Goal: Check status: Check status

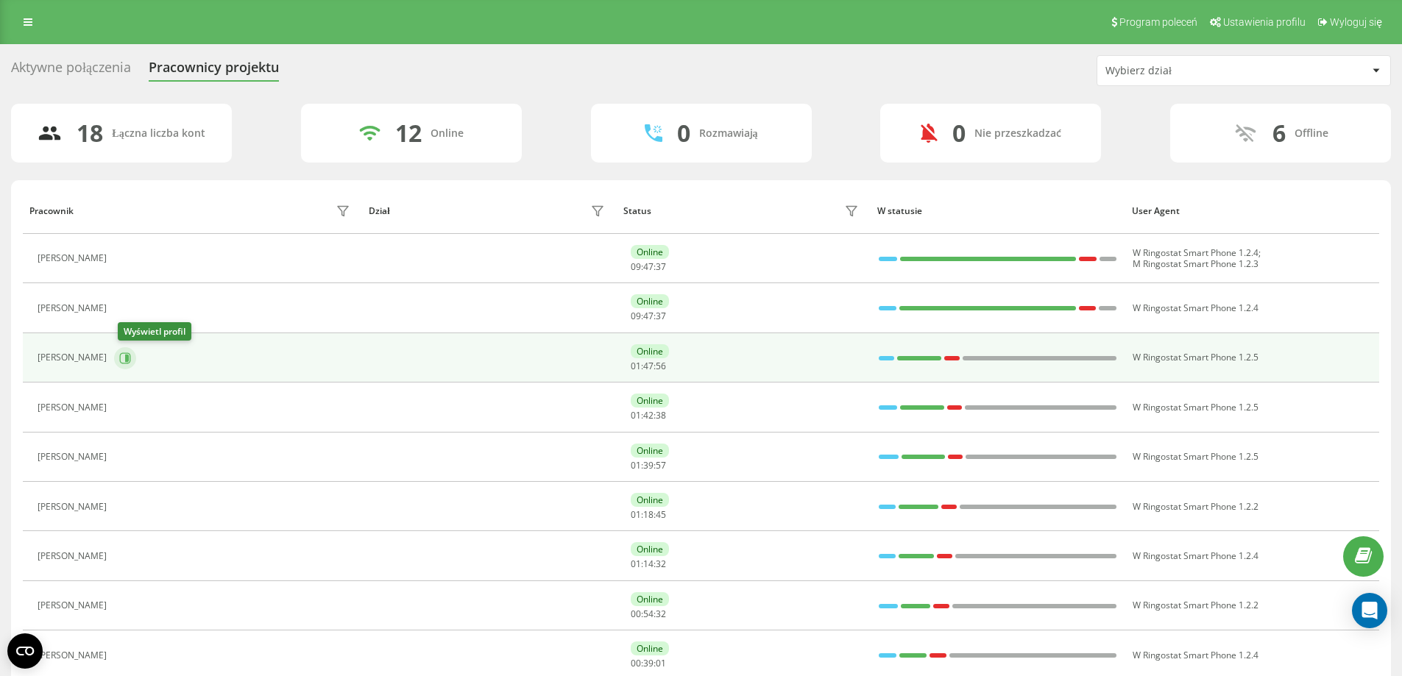
click at [130, 362] on icon at bounding box center [125, 359] width 12 height 12
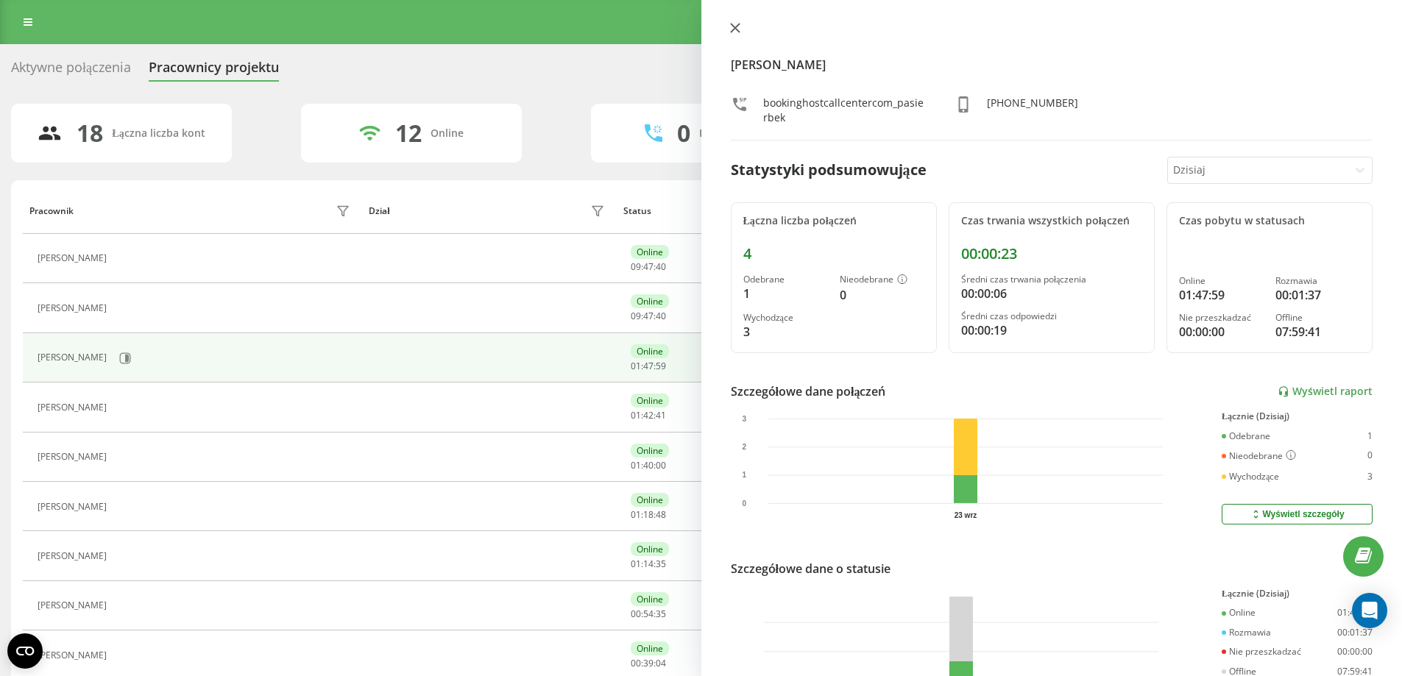
click at [735, 23] on icon at bounding box center [735, 28] width 10 height 10
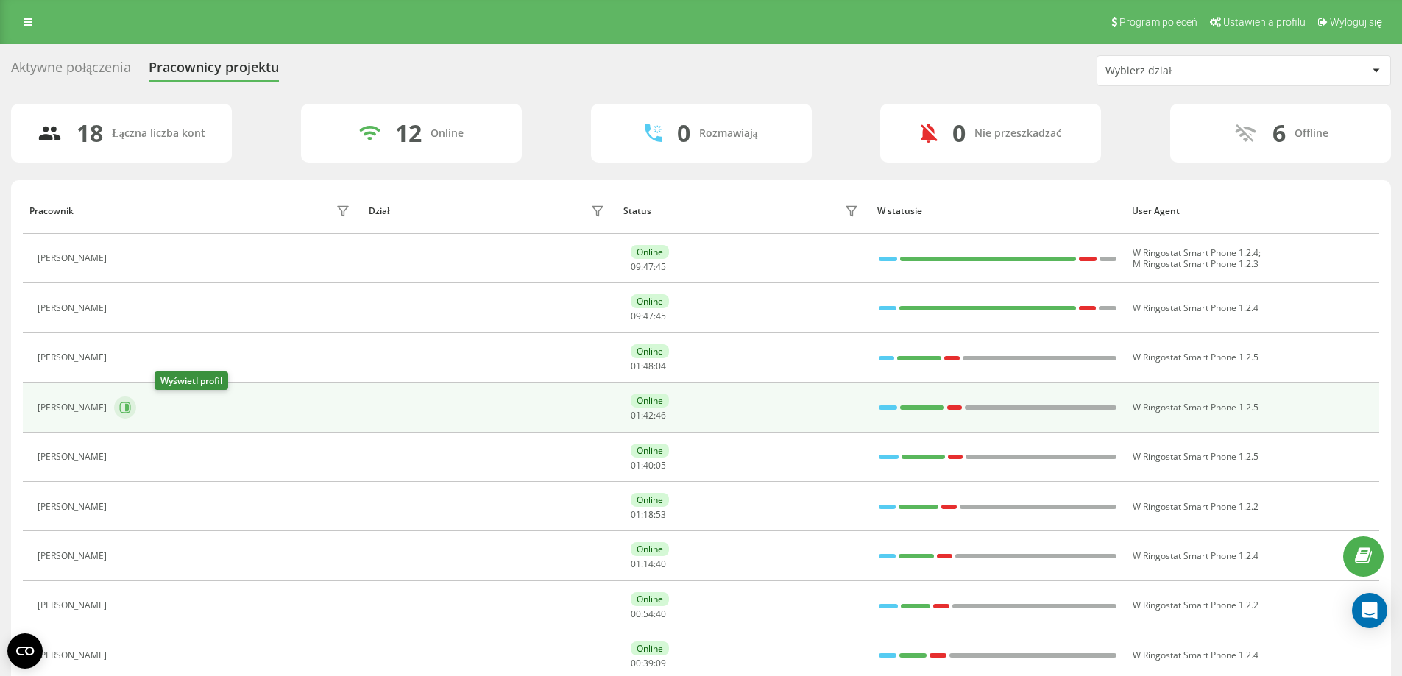
click at [129, 411] on icon at bounding box center [127, 407] width 4 height 7
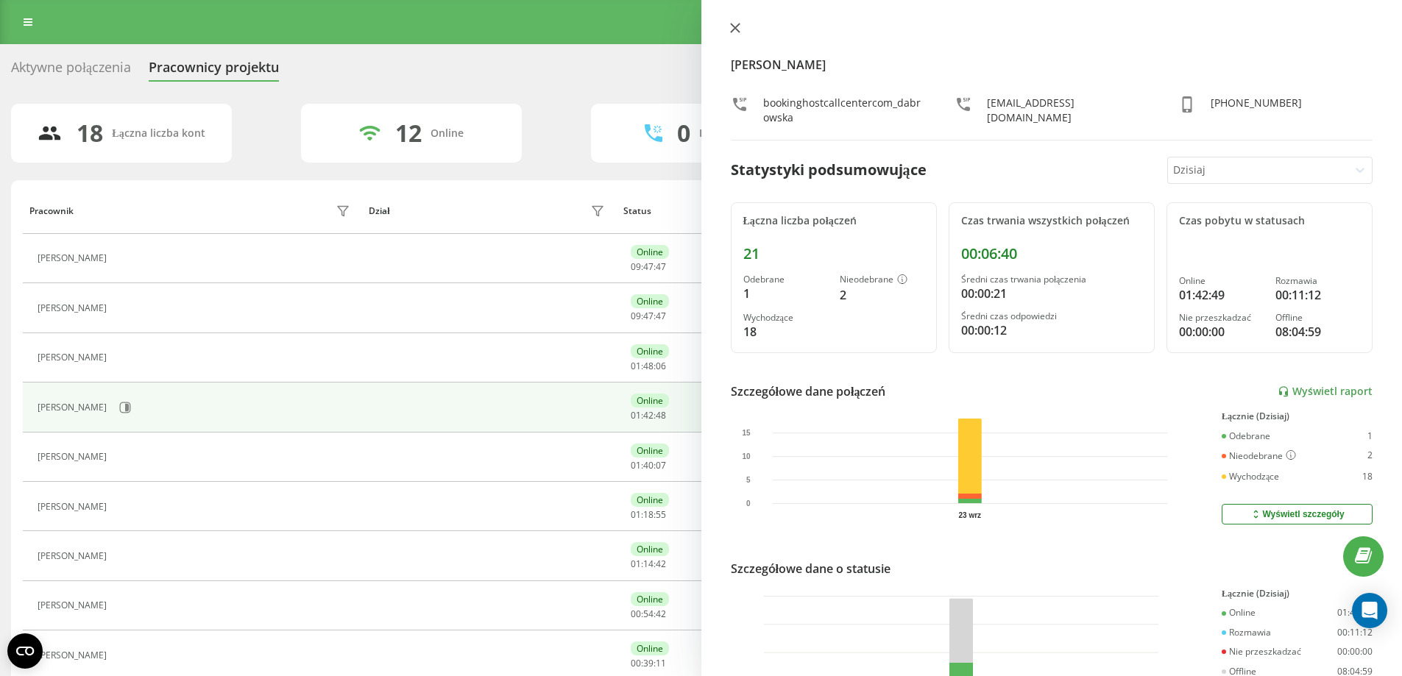
click at [734, 29] on icon at bounding box center [734, 28] width 9 height 9
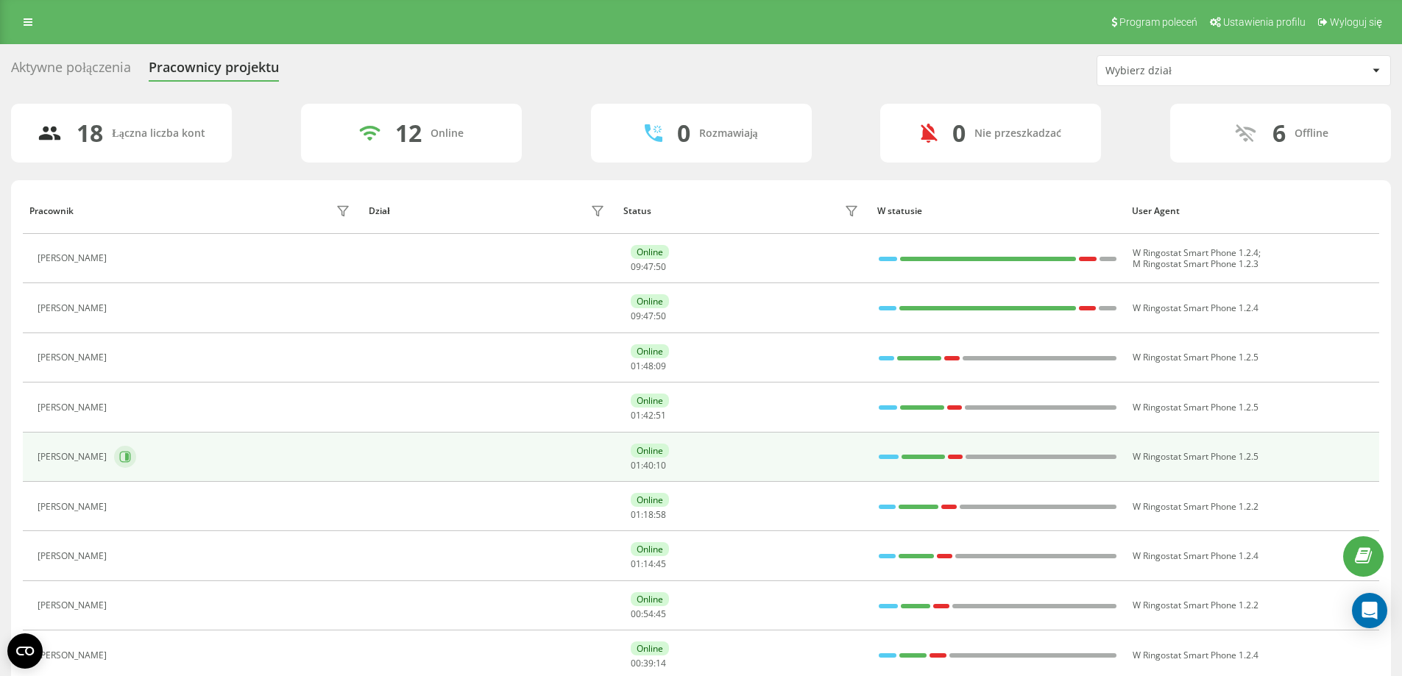
click at [128, 458] on icon at bounding box center [127, 456] width 4 height 7
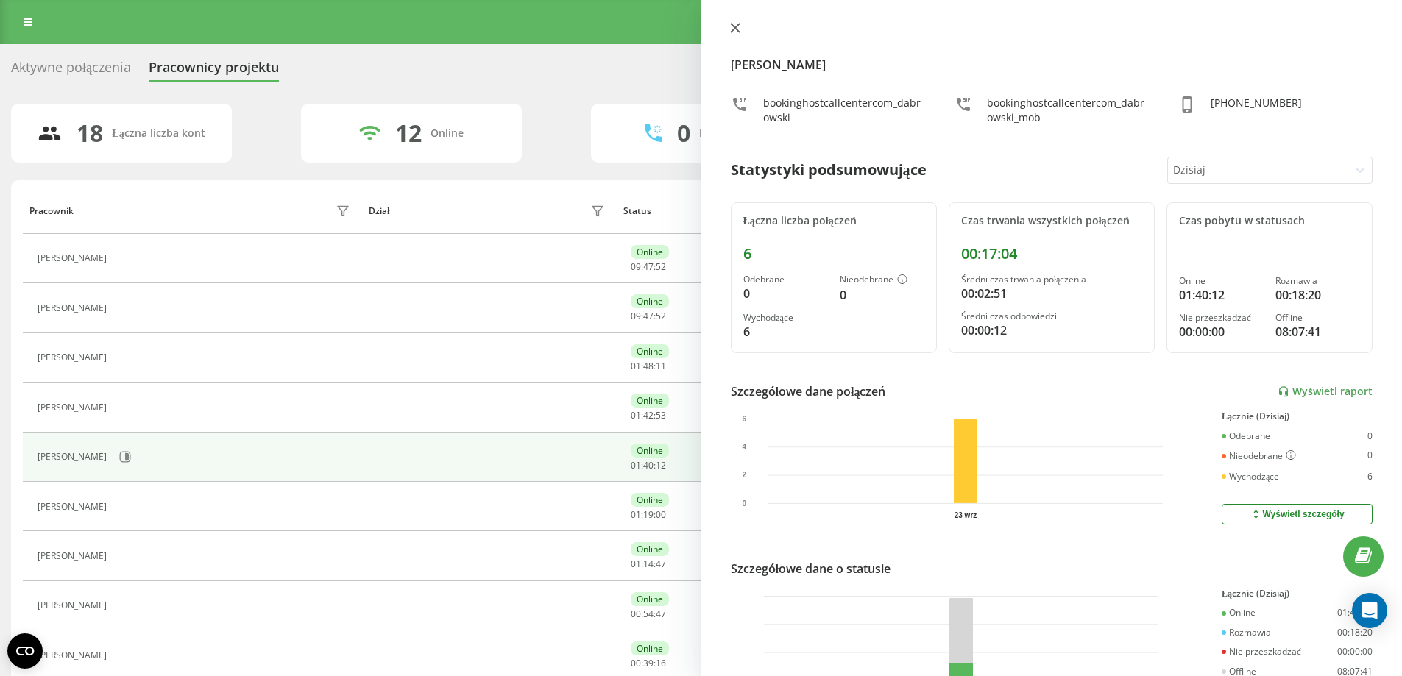
click at [731, 22] on button at bounding box center [735, 29] width 19 height 14
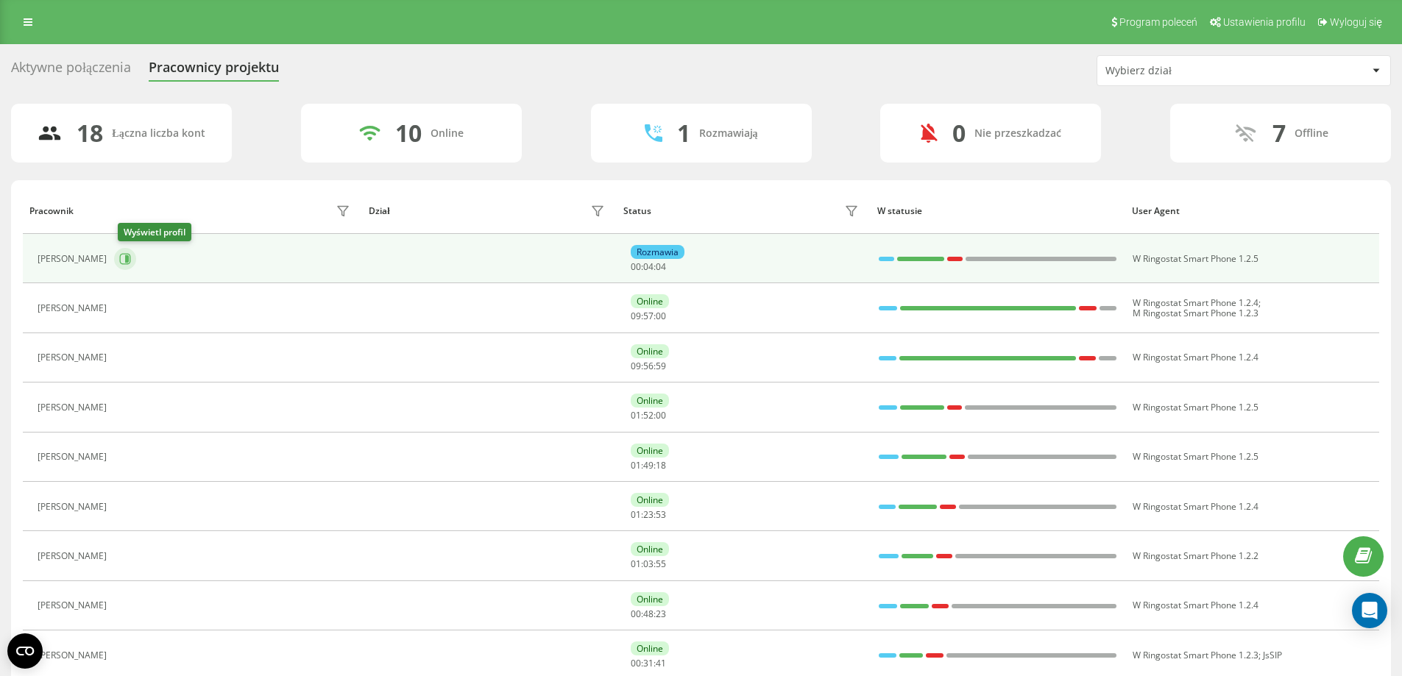
click at [129, 260] on icon at bounding box center [127, 258] width 4 height 7
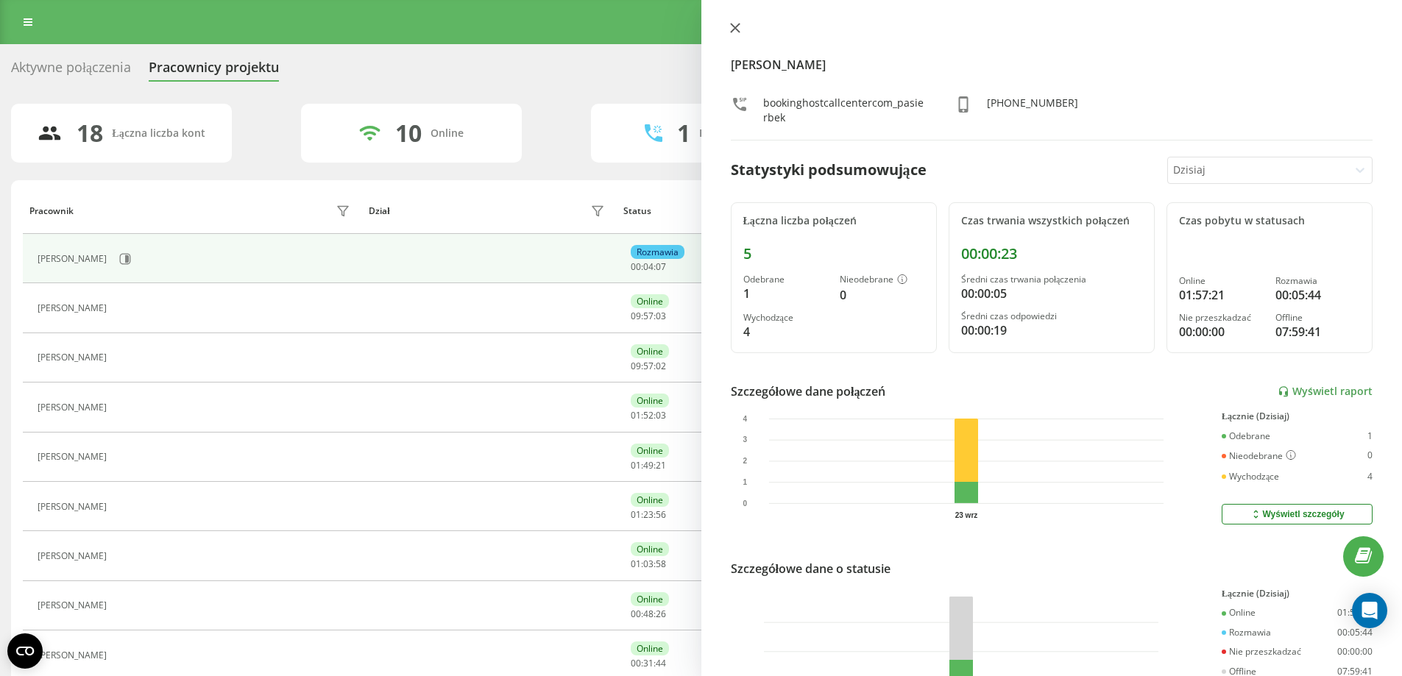
click at [738, 29] on icon at bounding box center [735, 28] width 10 height 10
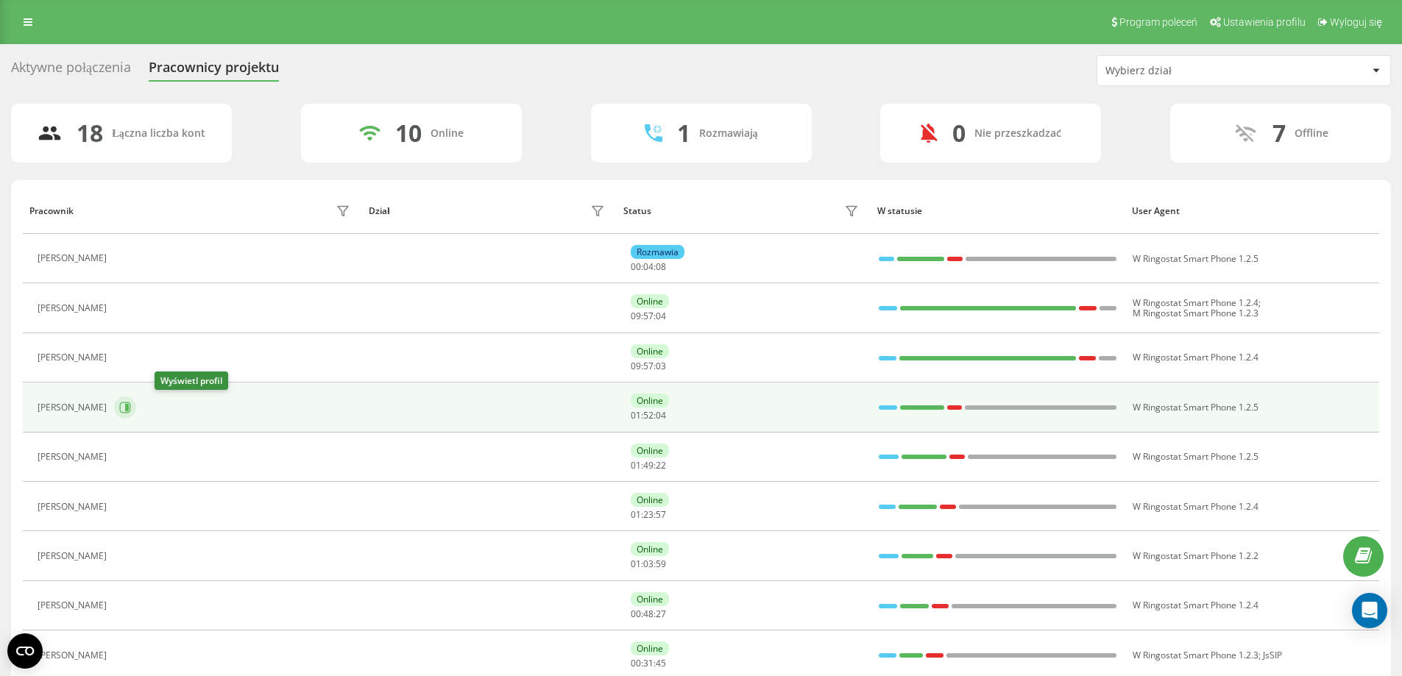
click at [129, 407] on icon at bounding box center [127, 407] width 4 height 7
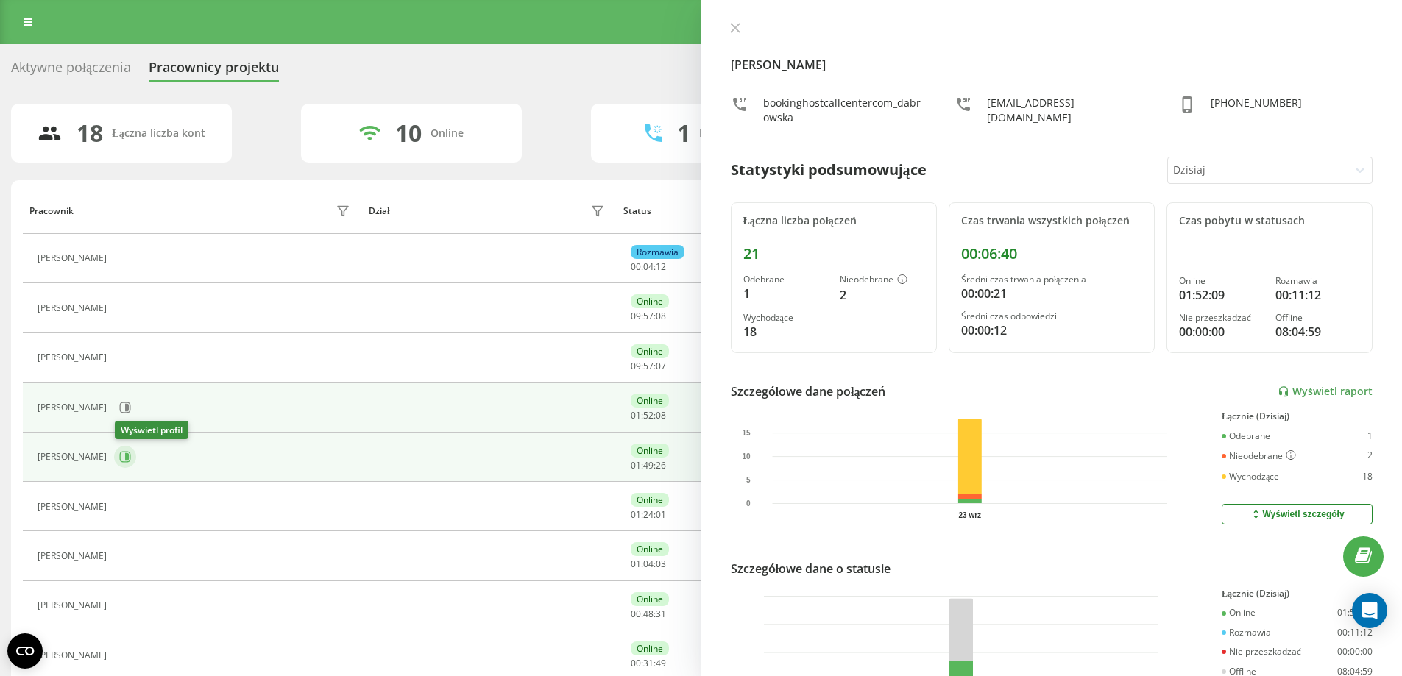
click at [130, 456] on icon at bounding box center [125, 457] width 12 height 12
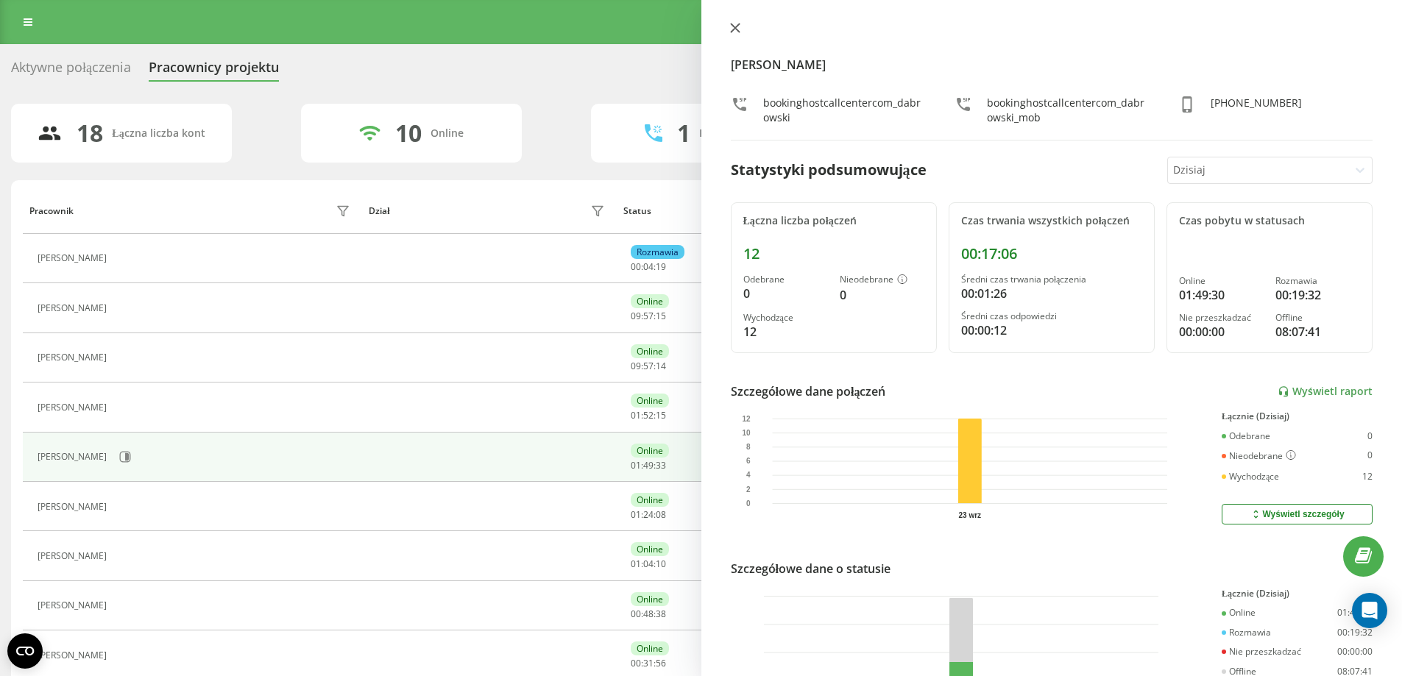
click at [736, 24] on icon at bounding box center [735, 28] width 10 height 10
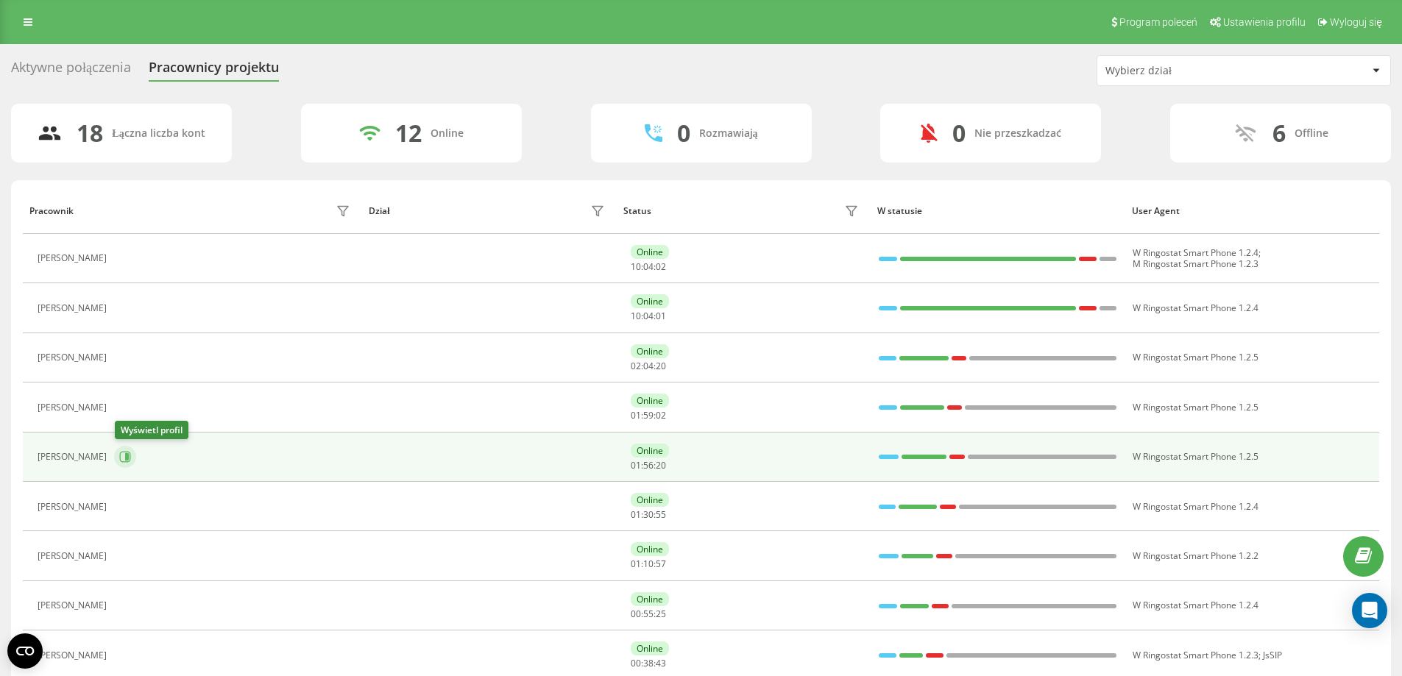
click at [129, 455] on icon at bounding box center [127, 456] width 4 height 7
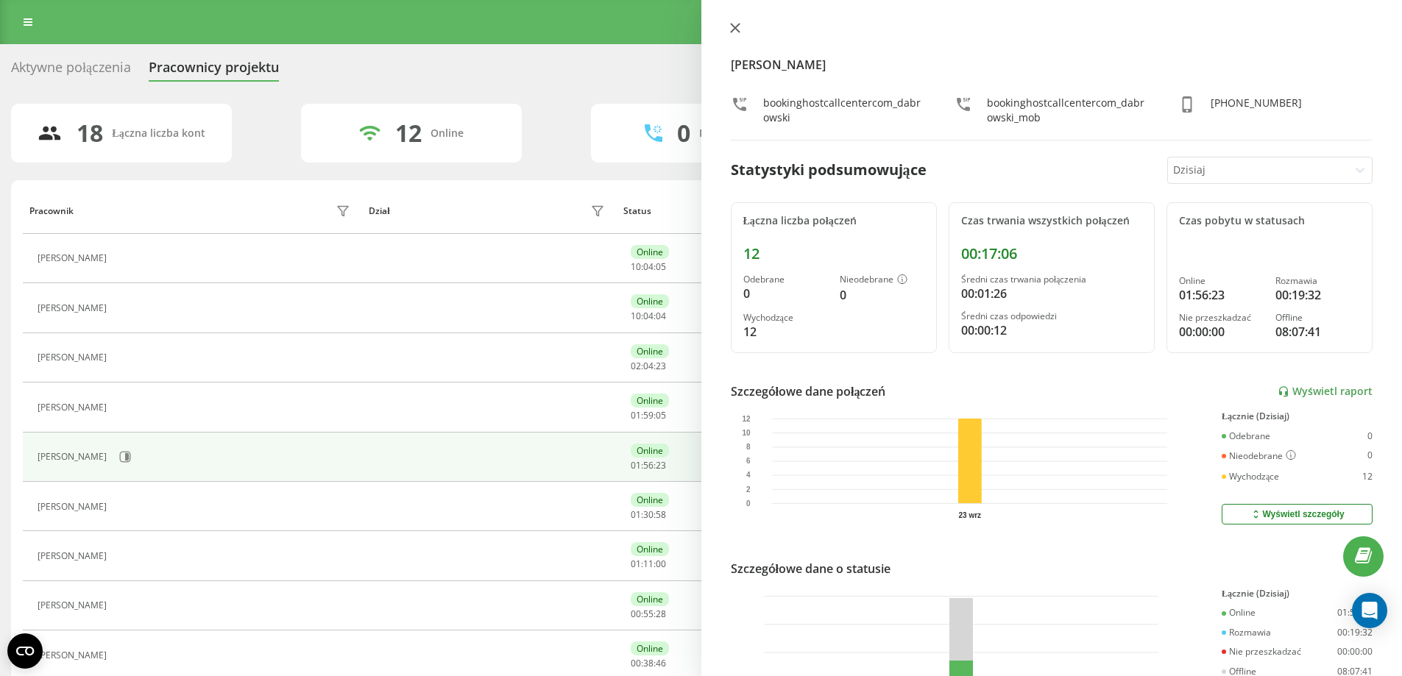
click at [732, 27] on icon at bounding box center [735, 28] width 10 height 10
